Goal: Find specific page/section: Find specific page/section

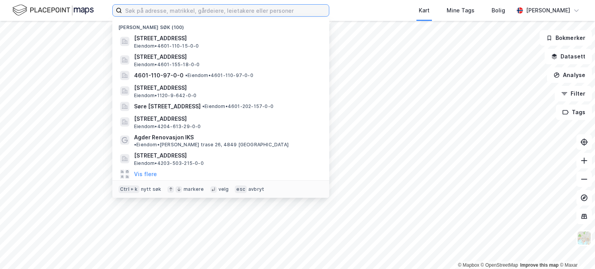
click at [189, 9] on input at bounding box center [225, 11] width 207 height 12
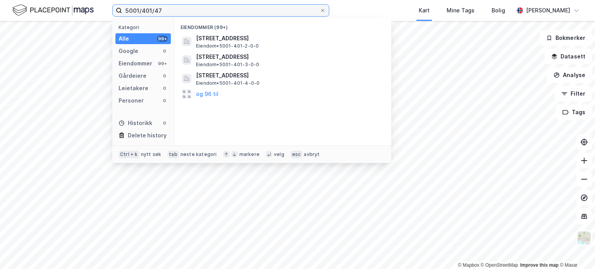
type input "5001/401/47"
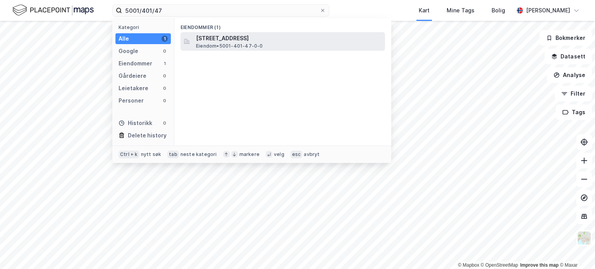
click at [209, 37] on span "[STREET_ADDRESS]" at bounding box center [289, 38] width 186 height 9
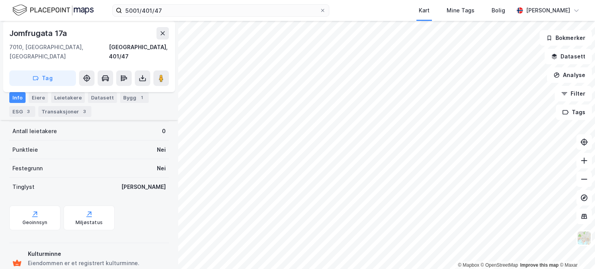
scroll to position [211, 0]
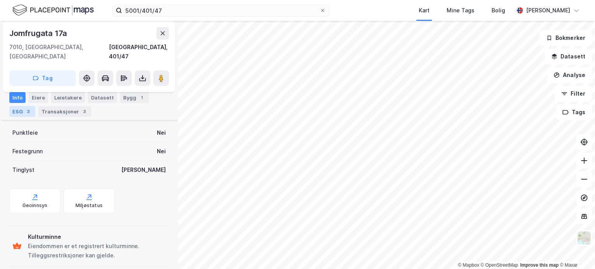
click at [19, 113] on div "ESG 3" at bounding box center [22, 111] width 26 height 11
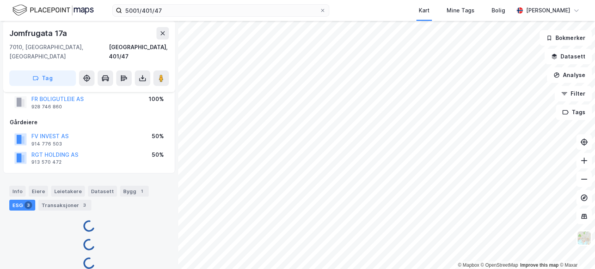
scroll to position [211, 0]
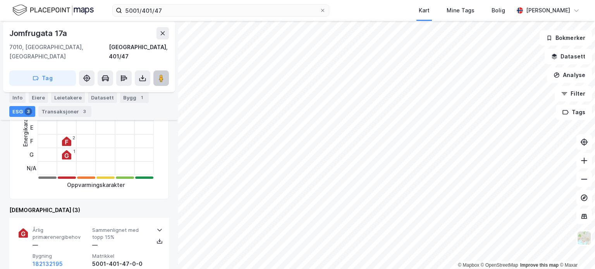
click at [163, 74] on icon at bounding box center [161, 78] width 8 height 8
